Goal: Transaction & Acquisition: Purchase product/service

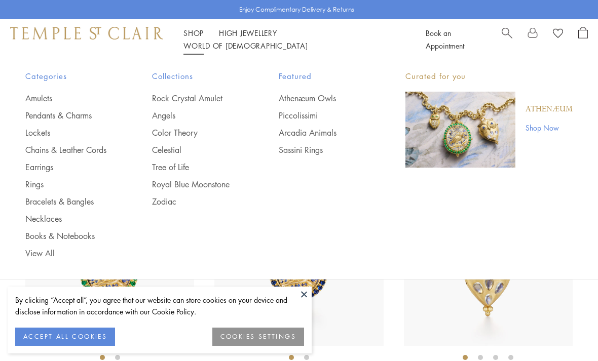
click at [56, 223] on link "Necklaces" at bounding box center [68, 218] width 86 height 11
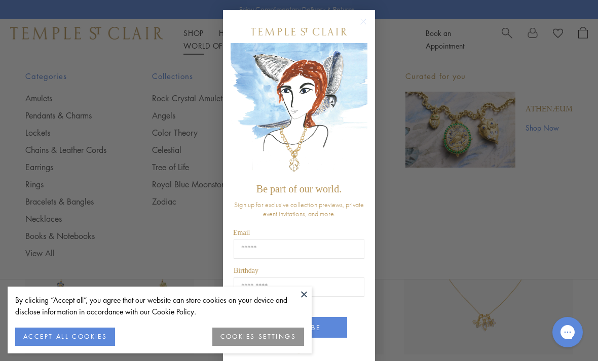
click at [362, 23] on circle "Close dialog" at bounding box center [363, 22] width 12 height 12
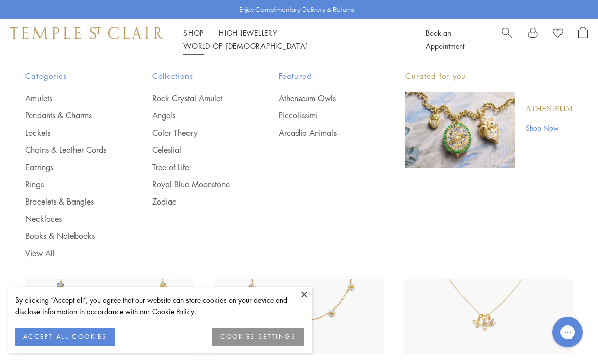
click at [80, 147] on link "Chains & Leather Cords" at bounding box center [68, 149] width 86 height 11
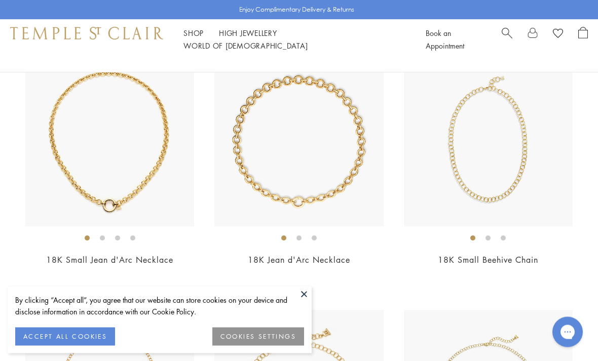
scroll to position [380, 0]
click at [132, 154] on img at bounding box center [109, 142] width 169 height 169
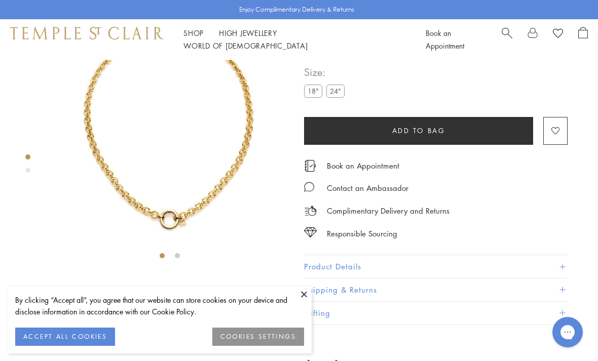
scroll to position [60, 0]
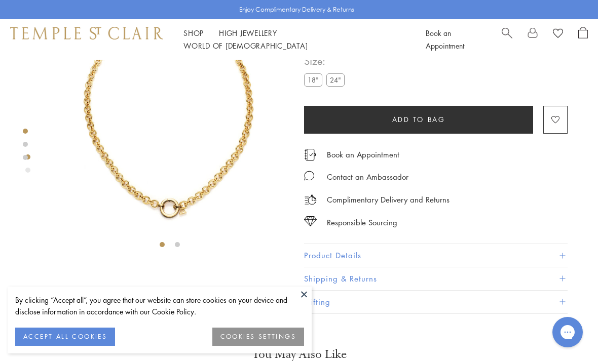
click at [335, 86] on label "24"" at bounding box center [335, 79] width 18 height 13
